Goal: Task Accomplishment & Management: Manage account settings

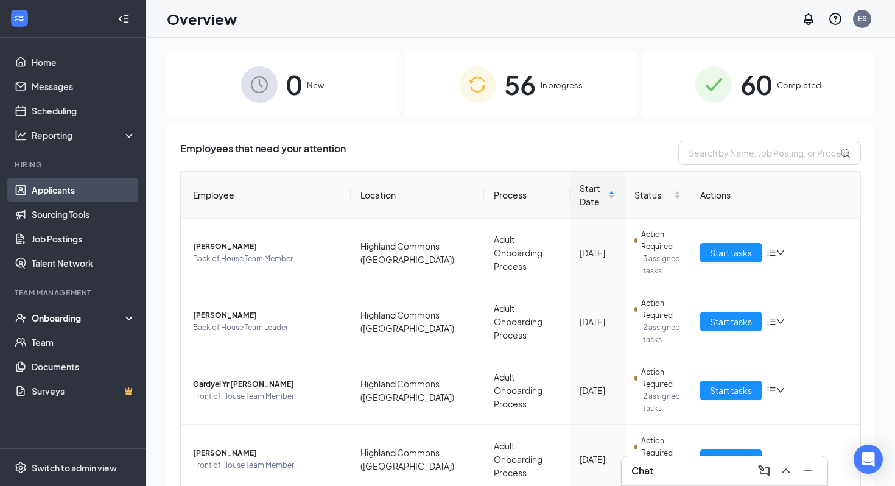
click at [84, 198] on link "Applicants" at bounding box center [84, 190] width 104 height 24
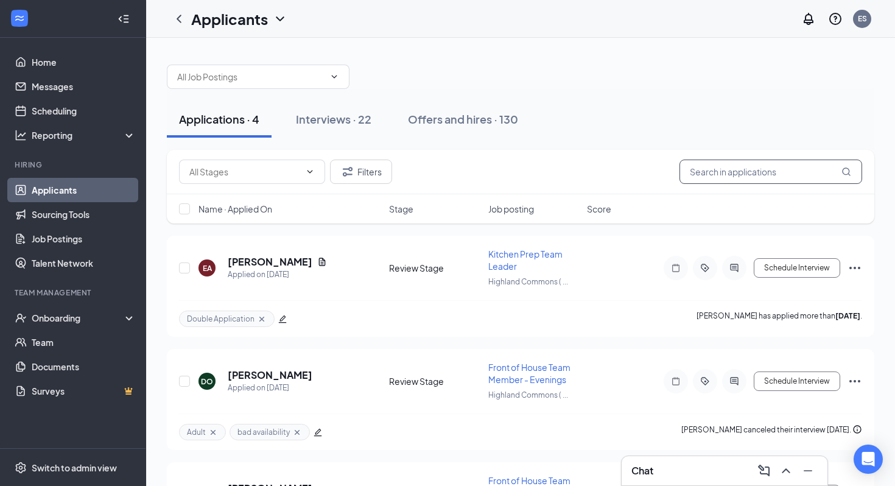
click at [742, 170] on input "text" at bounding box center [770, 171] width 183 height 24
type input "[PERSON_NAME]"
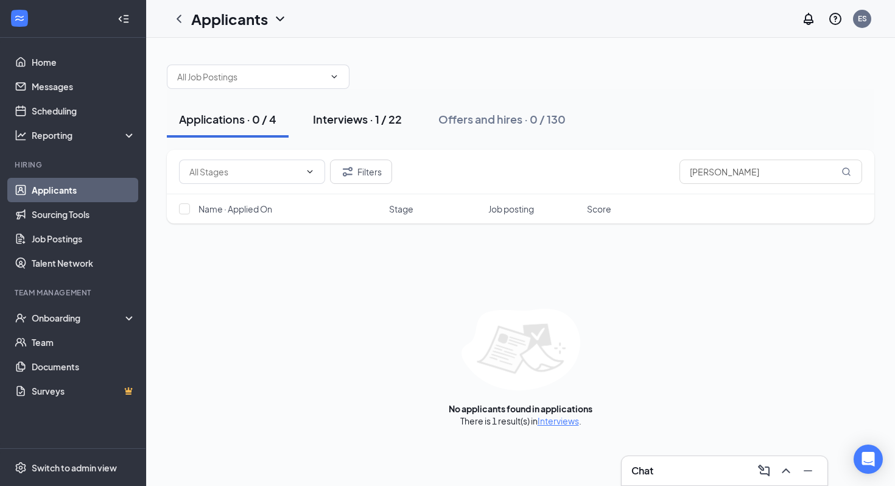
click at [372, 117] on div "Interviews · 1 / 22" at bounding box center [357, 118] width 89 height 15
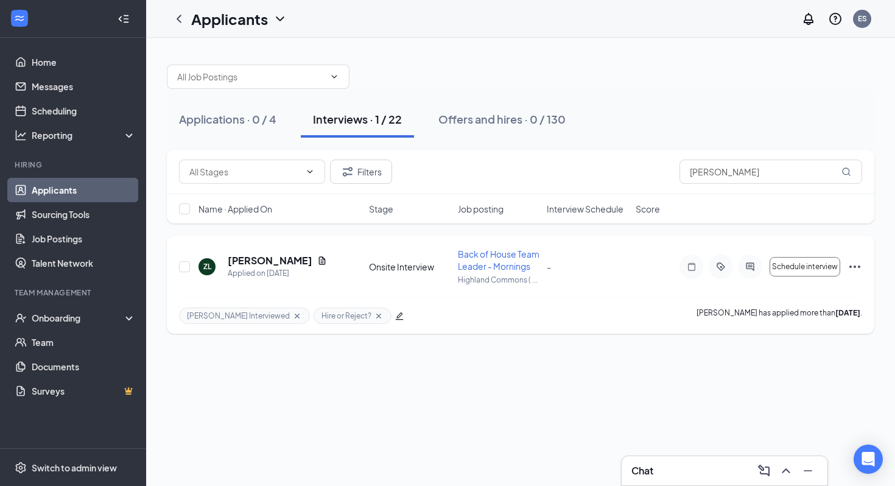
click at [851, 265] on icon "Ellipses" at bounding box center [854, 266] width 15 height 15
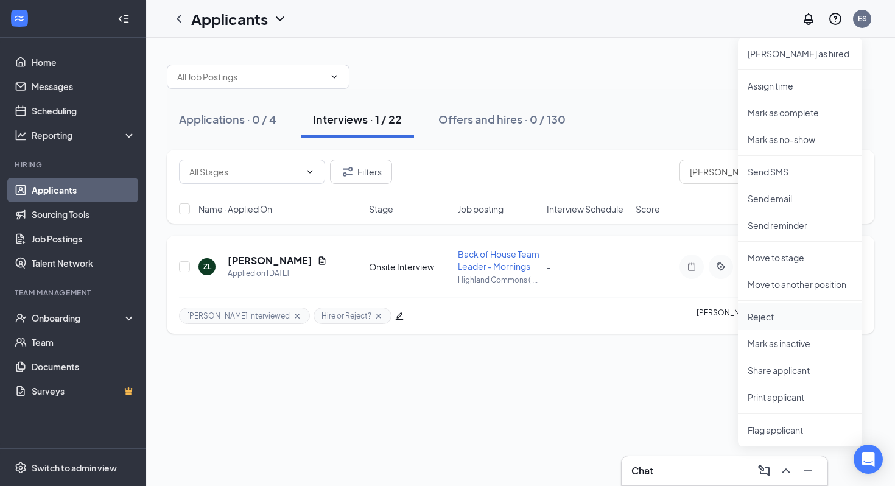
click at [768, 308] on li "Reject" at bounding box center [800, 316] width 124 height 27
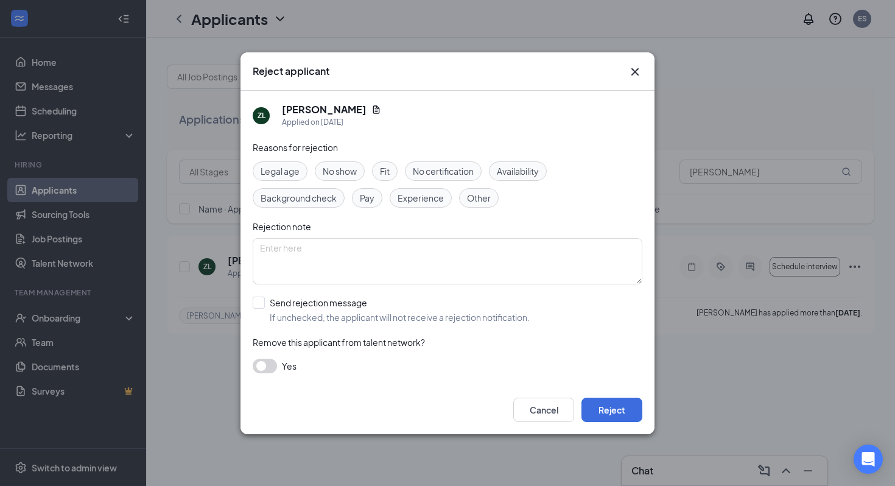
click at [464, 195] on div "Other" at bounding box center [479, 197] width 40 height 19
click at [475, 196] on span "Other" at bounding box center [479, 197] width 24 height 13
click at [380, 172] on div "Fit" at bounding box center [385, 170] width 26 height 19
click at [501, 181] on div "Legal age No show Fit No certification Availability Background check Pay Experi…" at bounding box center [447, 184] width 389 height 46
click at [504, 169] on span "Availability" at bounding box center [518, 170] width 42 height 13
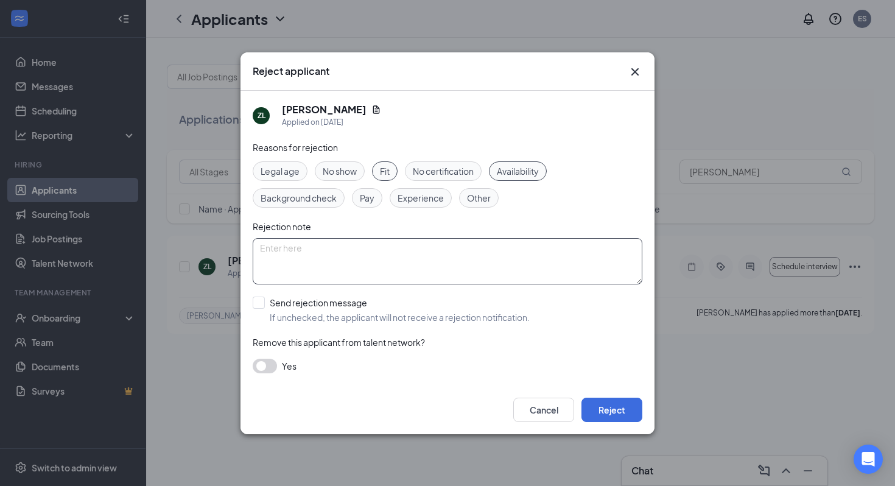
click at [374, 268] on textarea at bounding box center [447, 261] width 389 height 46
type textarea "not enough english"
click at [318, 307] on input "Send rejection message If unchecked, the applicant will not receive a rejection…" at bounding box center [391, 309] width 277 height 27
checkbox input "true"
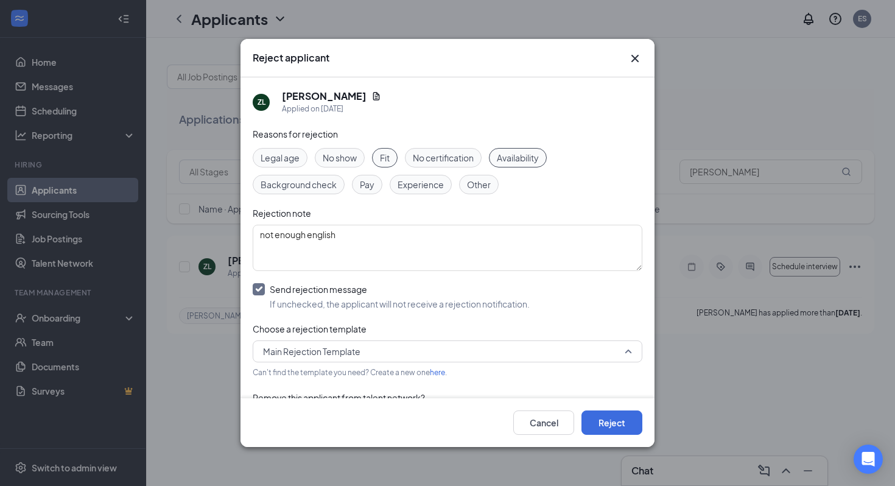
click at [320, 345] on span "Main Rejection Template" at bounding box center [311, 351] width 97 height 18
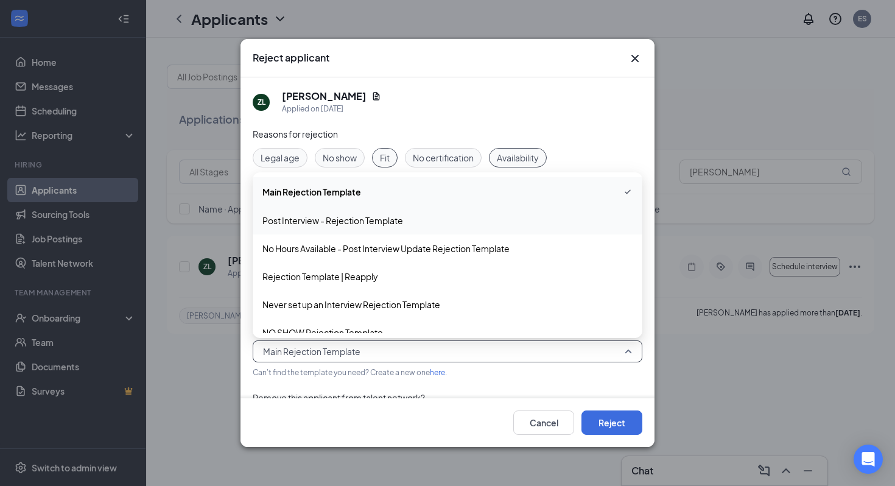
click at [340, 223] on span "Post Interview - Rejection Template" at bounding box center [332, 220] width 141 height 13
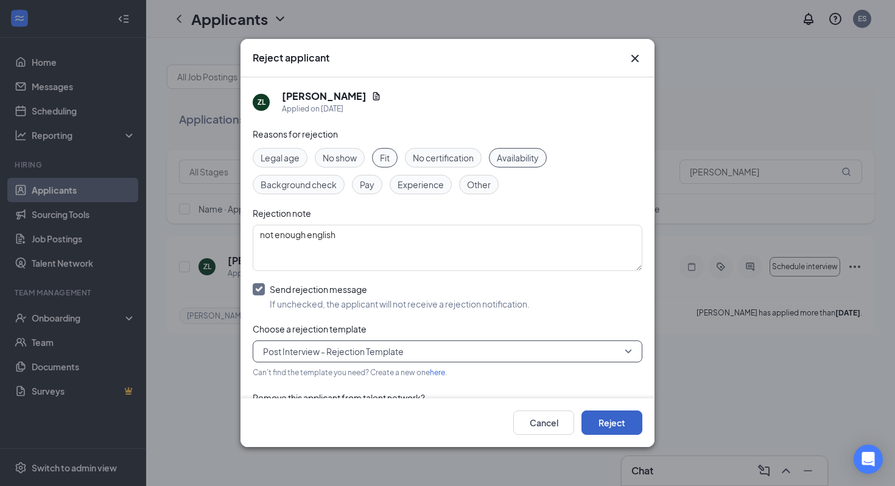
click at [607, 417] on button "Reject" at bounding box center [611, 422] width 61 height 24
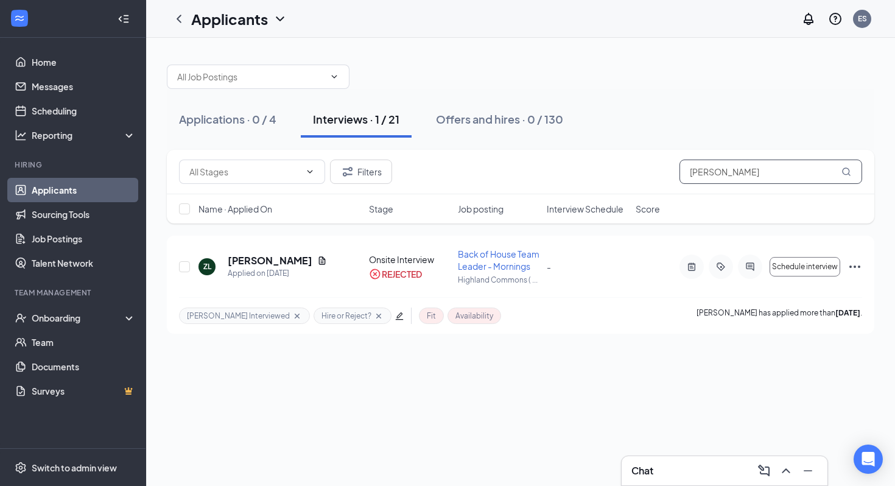
click at [716, 174] on input "[PERSON_NAME]" at bounding box center [770, 171] width 183 height 24
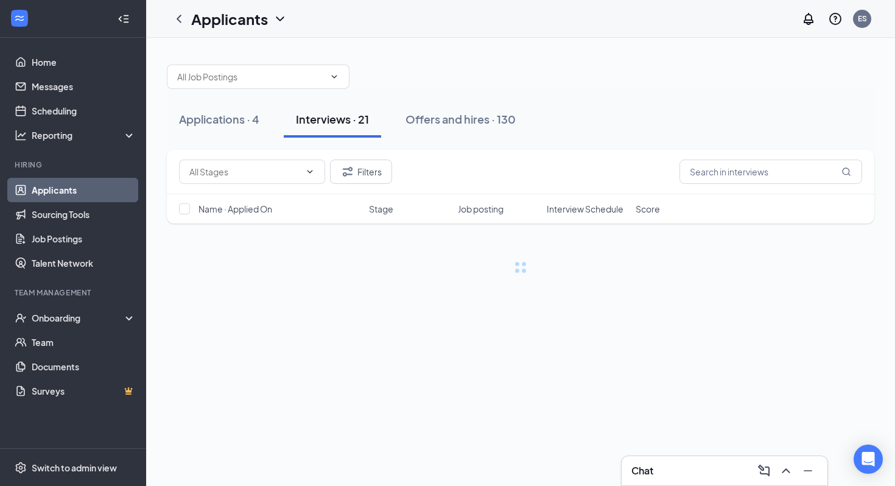
click at [593, 116] on div "Applications · 4 Interviews · 21 Offers and hires · 130" at bounding box center [520, 119] width 707 height 37
click at [478, 111] on button "Offers and hires · 130" at bounding box center [460, 119] width 134 height 37
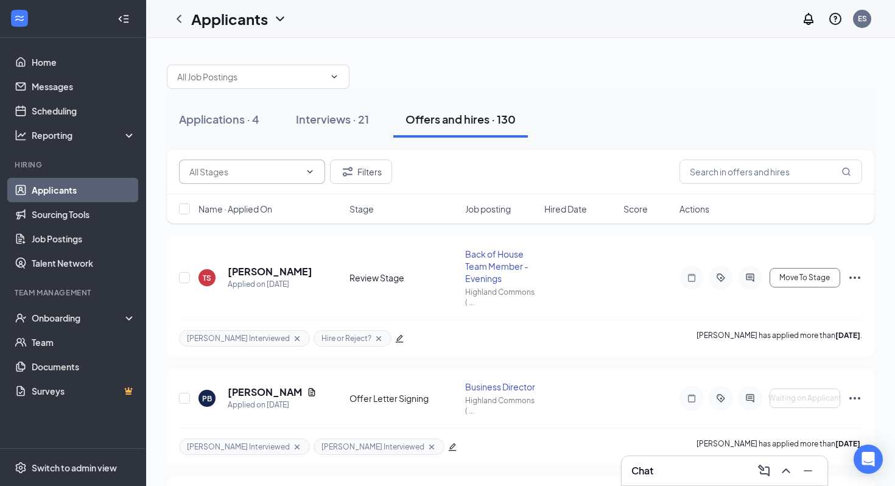
click at [279, 159] on span at bounding box center [252, 171] width 146 height 24
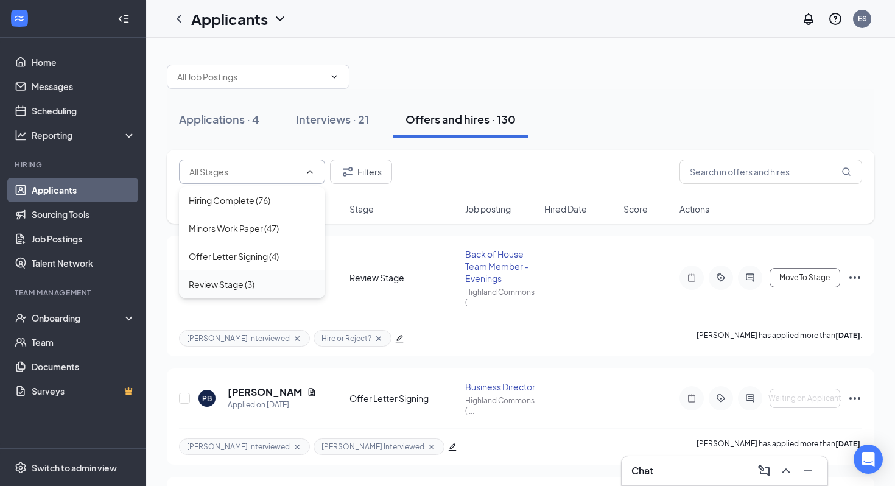
click at [250, 278] on div "Review Stage (3)" at bounding box center [222, 284] width 66 height 13
type input "Review Stage (3)"
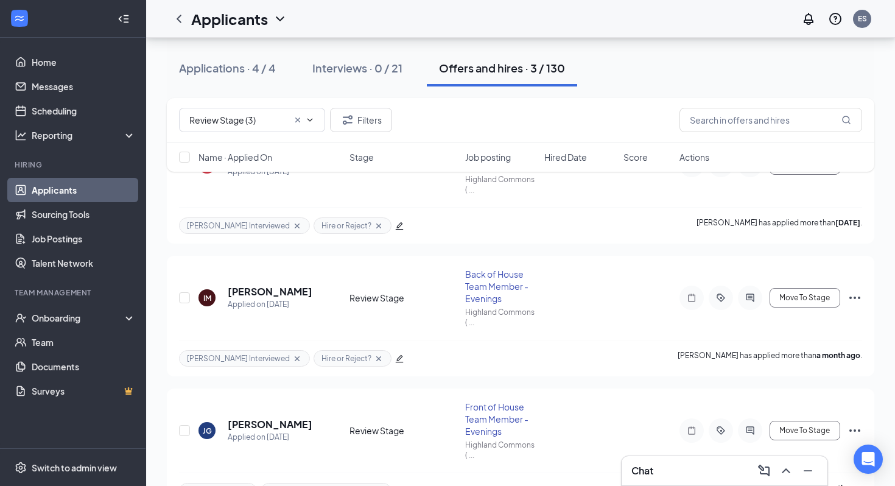
scroll to position [150, 0]
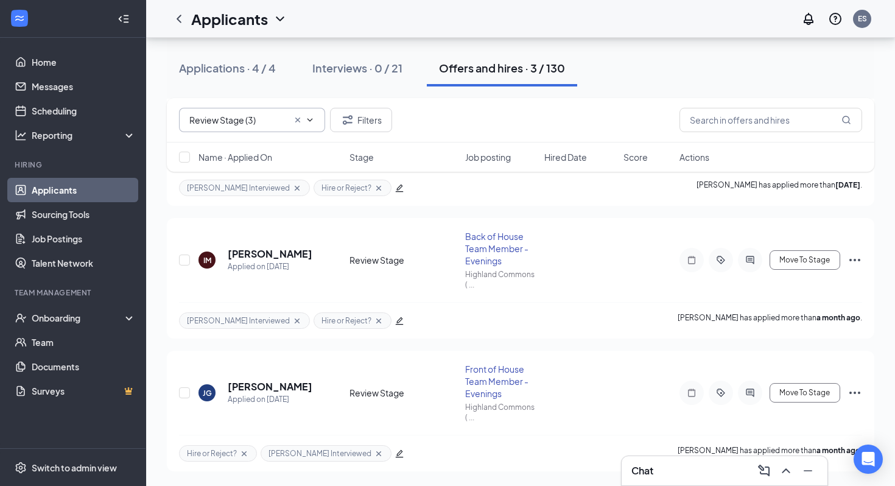
click at [293, 117] on icon "Cross" at bounding box center [298, 120] width 10 height 10
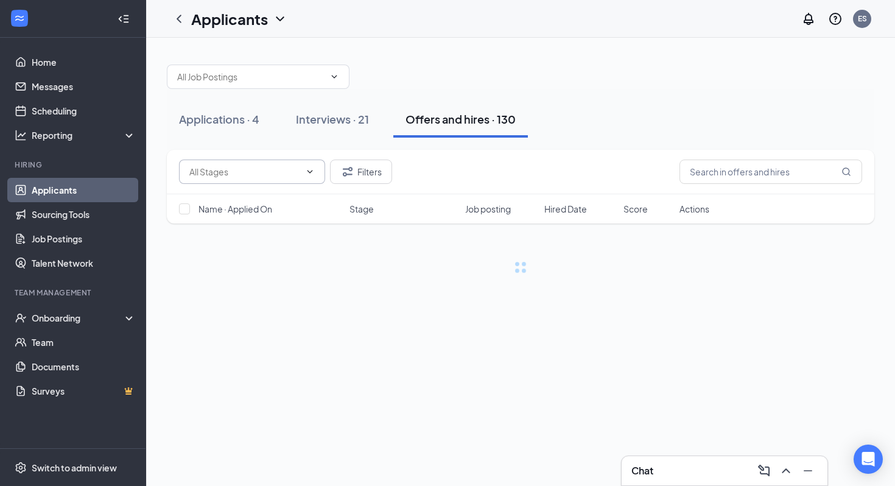
scroll to position [0, 0]
click at [355, 162] on button "Filters" at bounding box center [361, 171] width 62 height 24
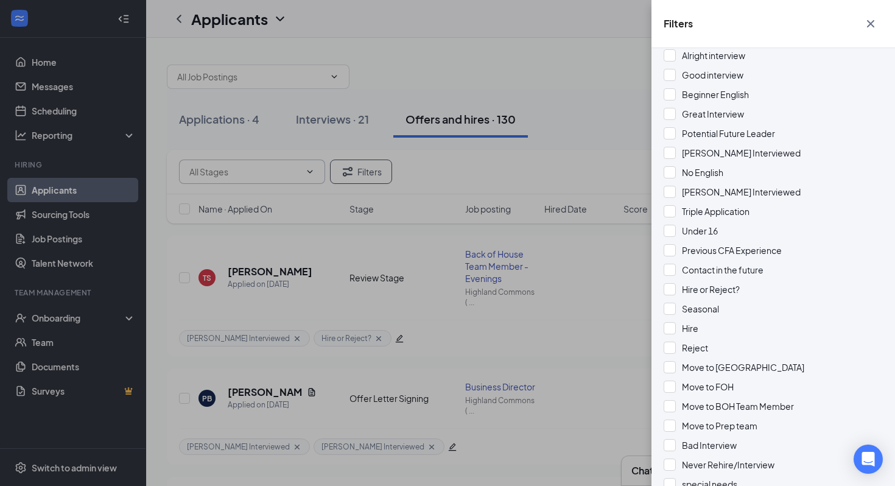
scroll to position [400, 0]
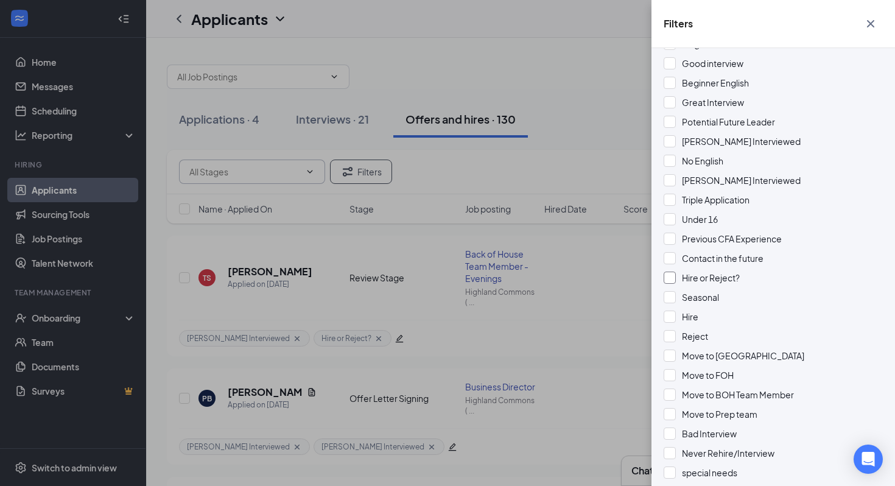
click at [707, 282] on span "Hire or Reject?" at bounding box center [711, 277] width 58 height 11
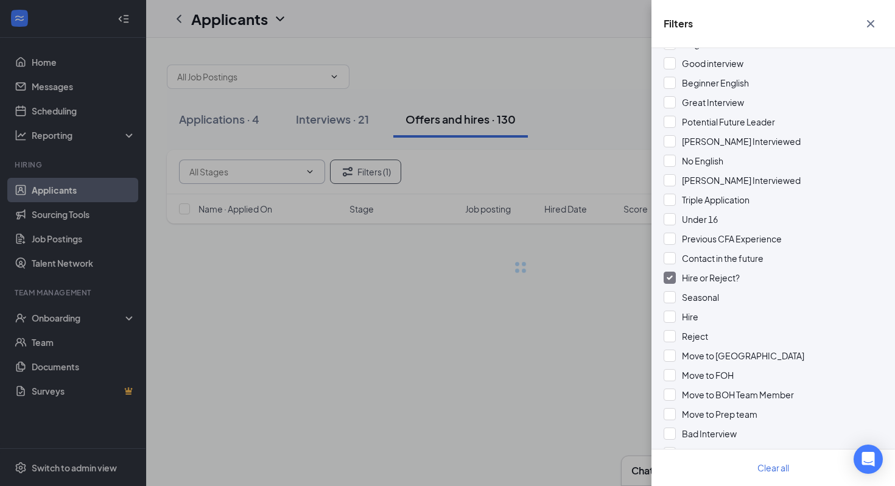
click at [572, 144] on div "Filters Applicant Status (0/6) Unread message Hasn't messaged back Stuck in sta…" at bounding box center [447, 243] width 895 height 486
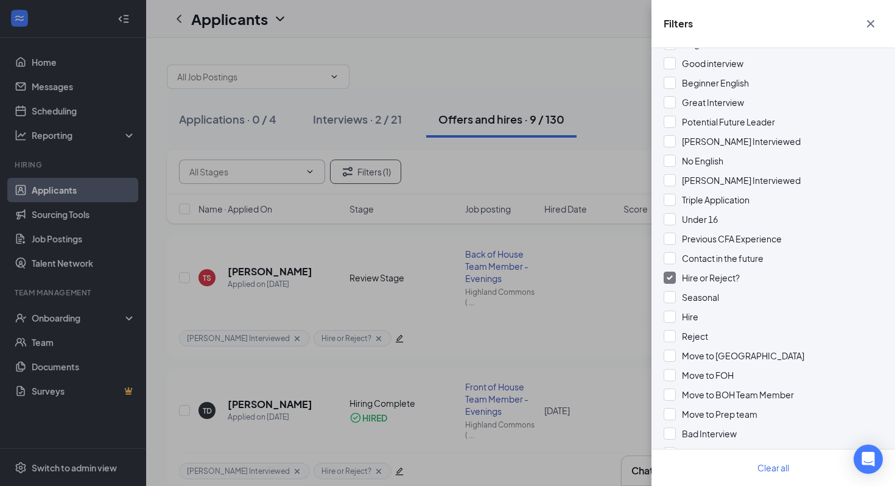
click at [572, 144] on div "Filters Applicant Status (0/6) Unread message Hasn't messaged back Stuck in sta…" at bounding box center [447, 243] width 895 height 486
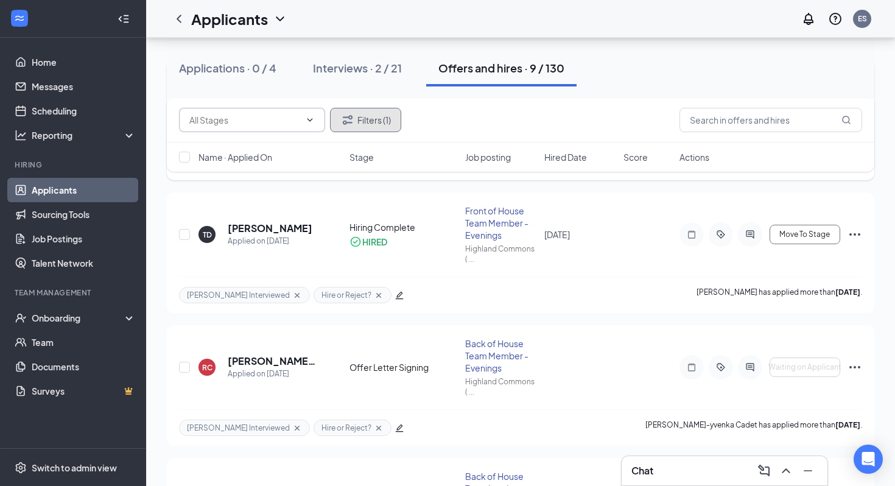
scroll to position [181, 0]
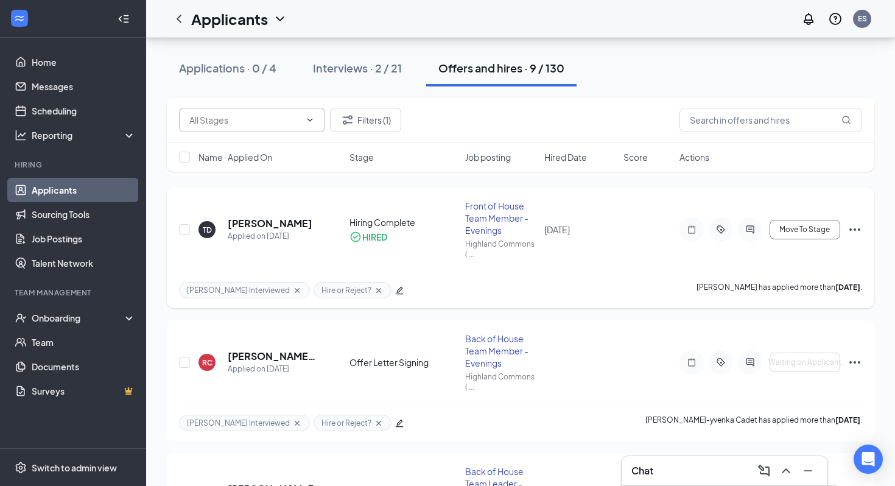
click at [374, 293] on icon "Cross" at bounding box center [379, 290] width 10 height 10
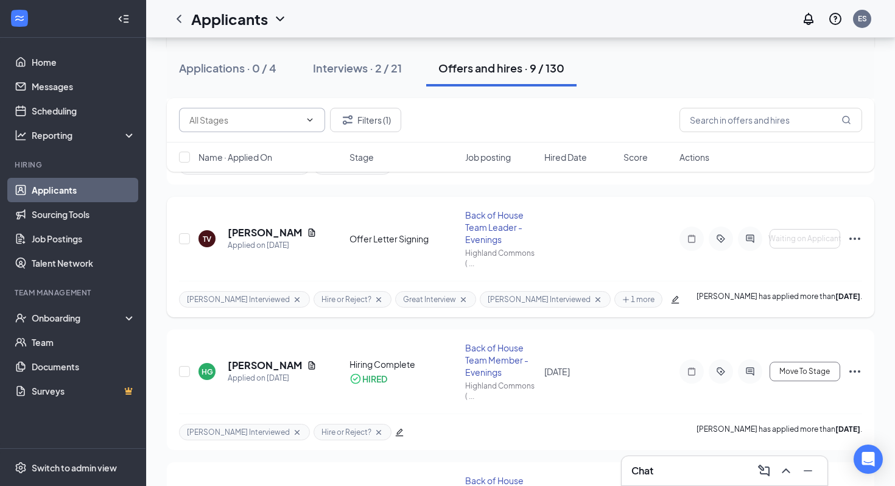
scroll to position [442, 0]
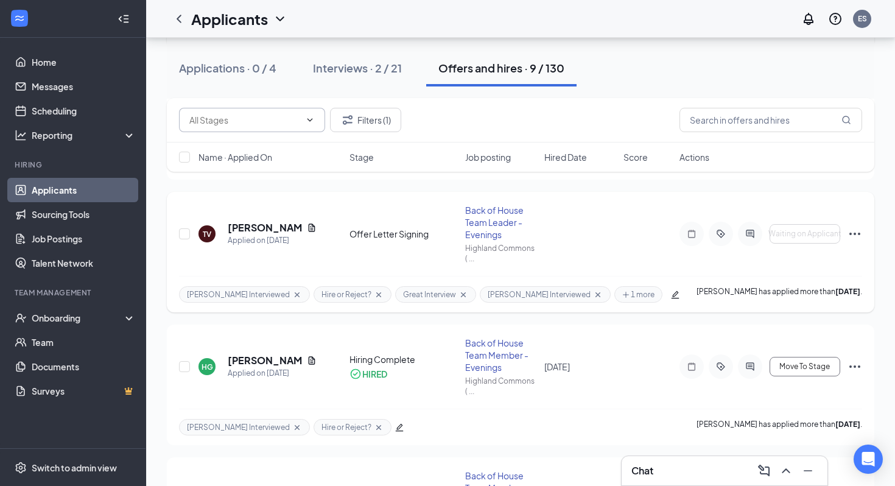
click at [374, 292] on icon "Cross" at bounding box center [379, 295] width 10 height 10
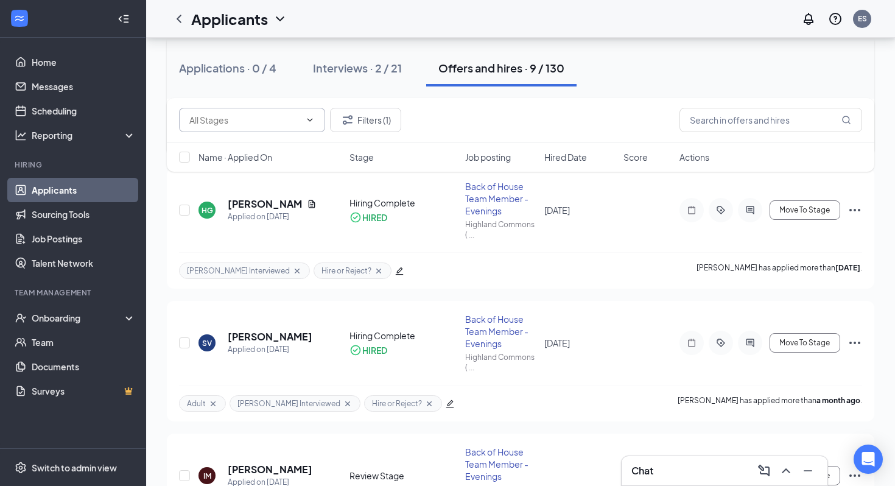
scroll to position [603, 0]
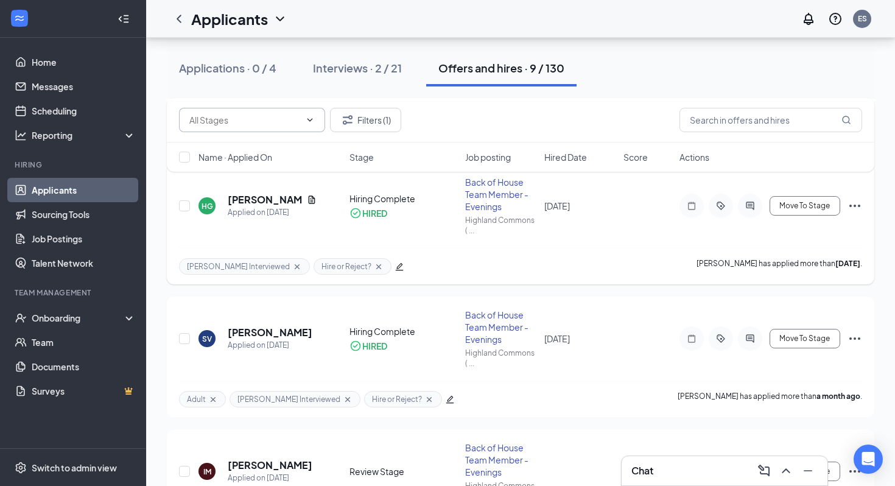
click at [374, 262] on icon "Cross" at bounding box center [379, 267] width 10 height 10
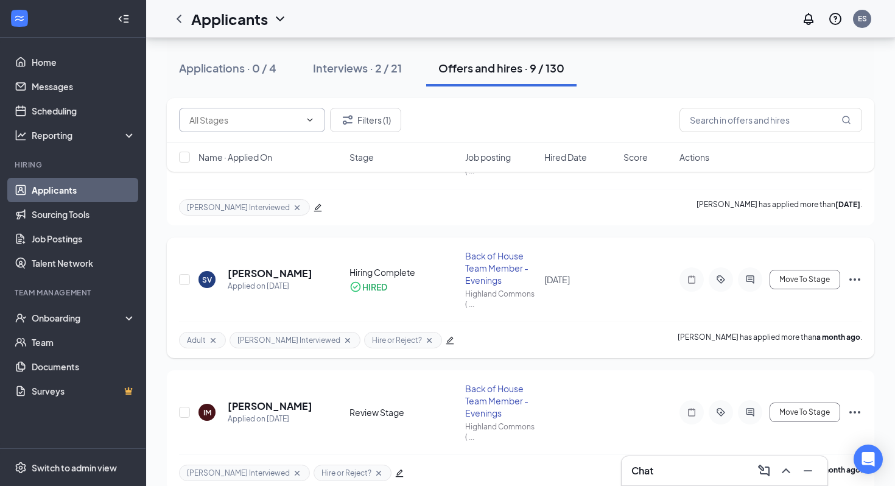
click at [424, 339] on icon "Cross" at bounding box center [429, 340] width 10 height 10
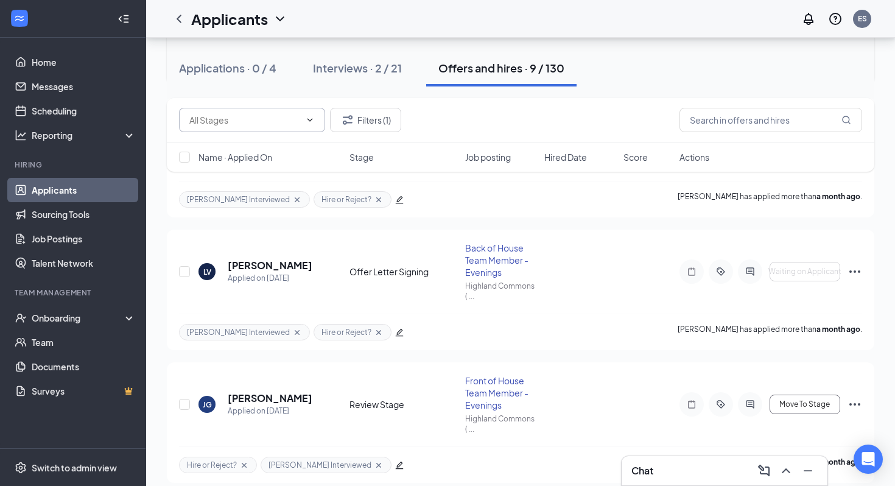
scroll to position [946, 0]
